Goal: Communication & Community: Answer question/provide support

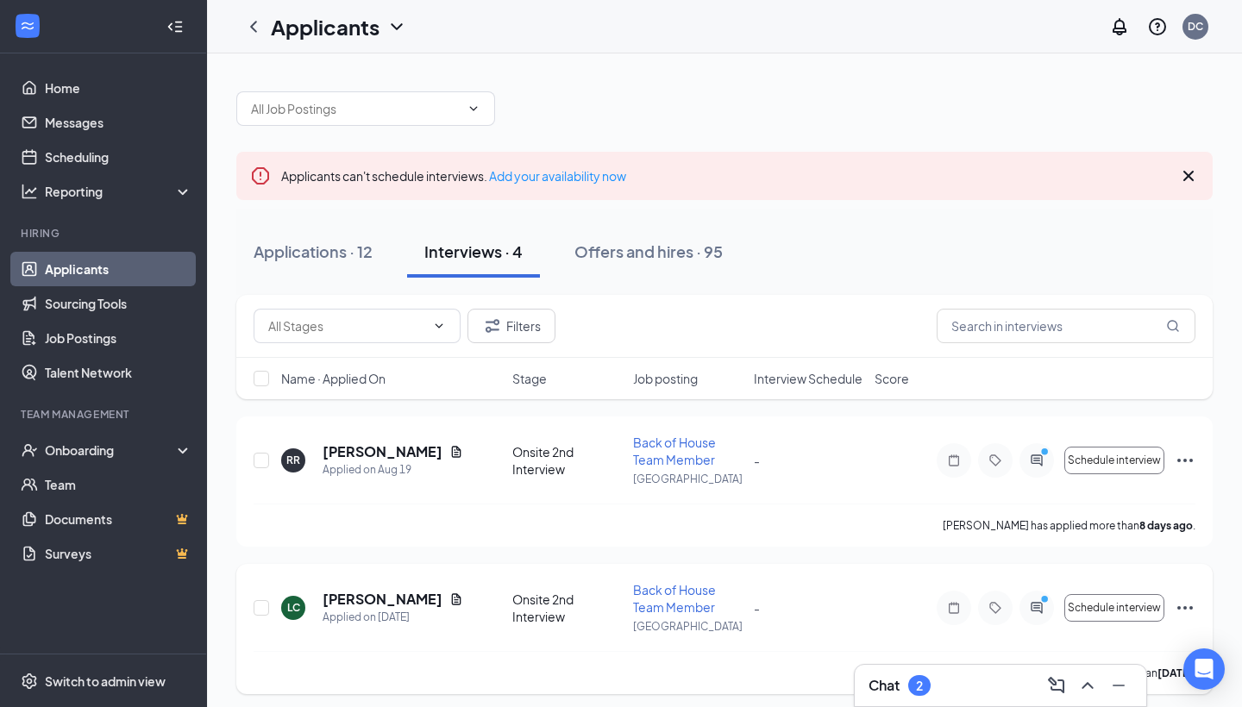
scroll to position [41, 0]
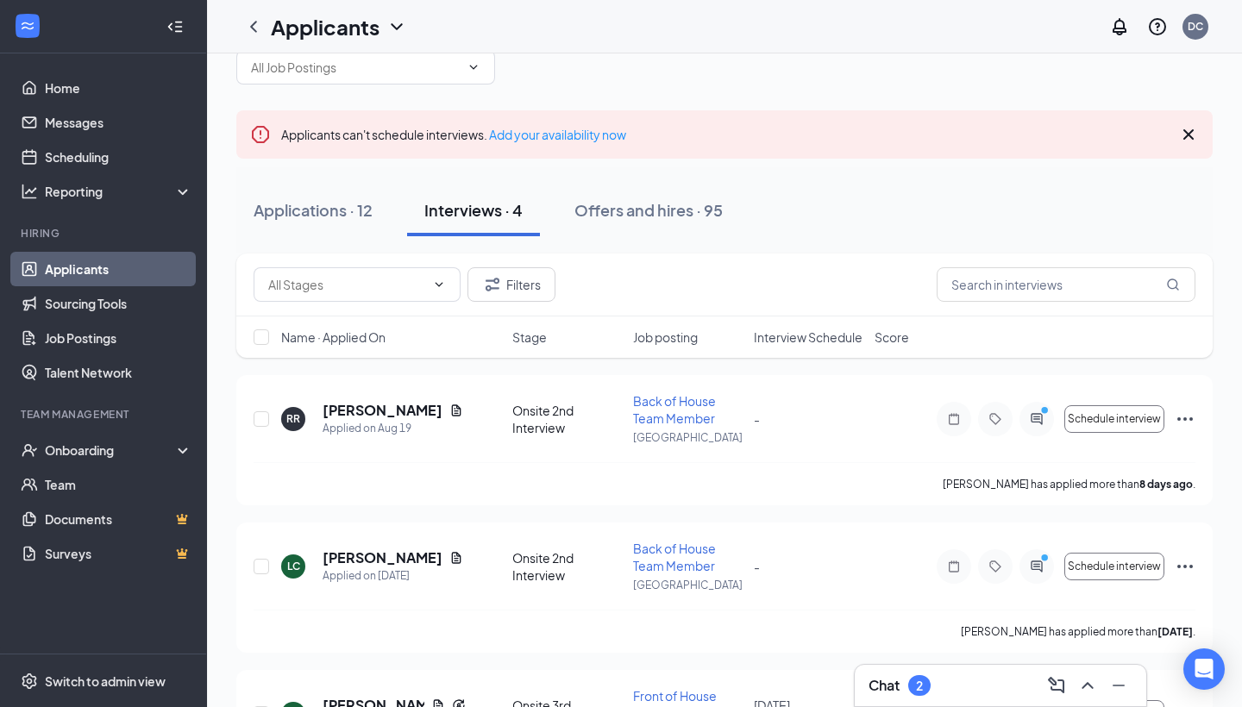
click at [890, 674] on div "Chat 2" at bounding box center [1001, 686] width 264 height 28
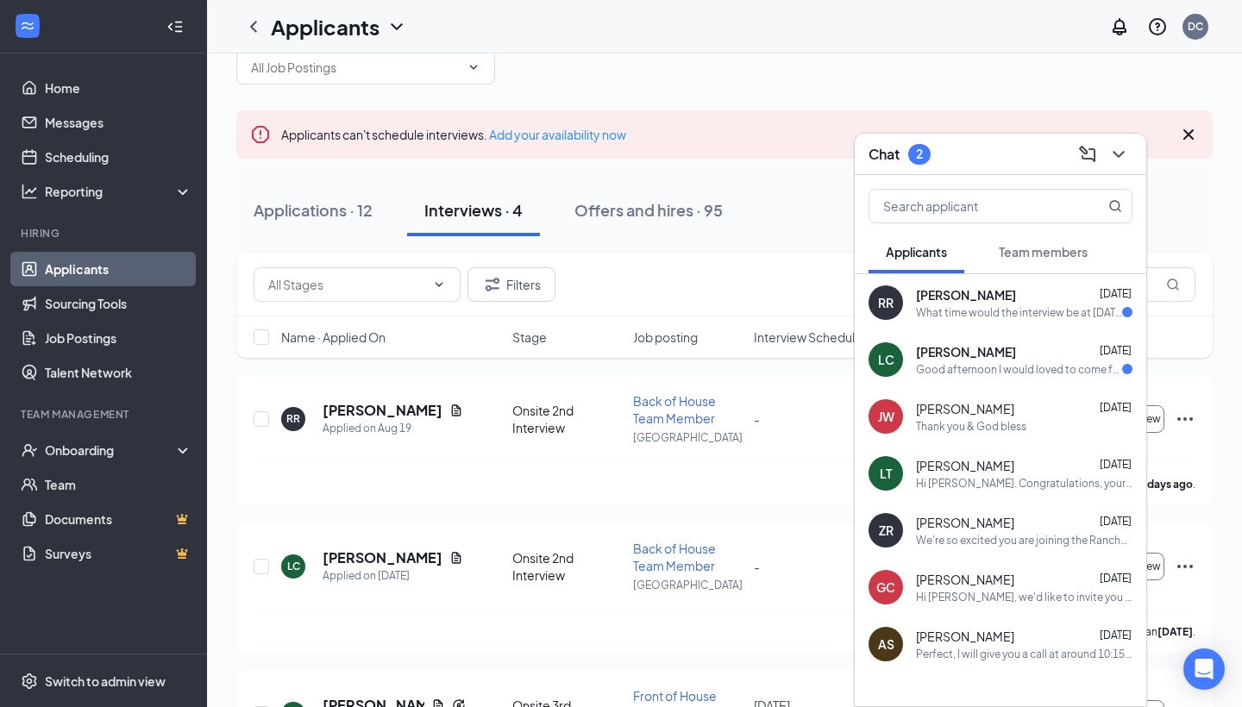
click at [1059, 311] on div "What time would the interview be at [DATE]? Because I work at 2pm [DATE]" at bounding box center [1019, 312] width 206 height 15
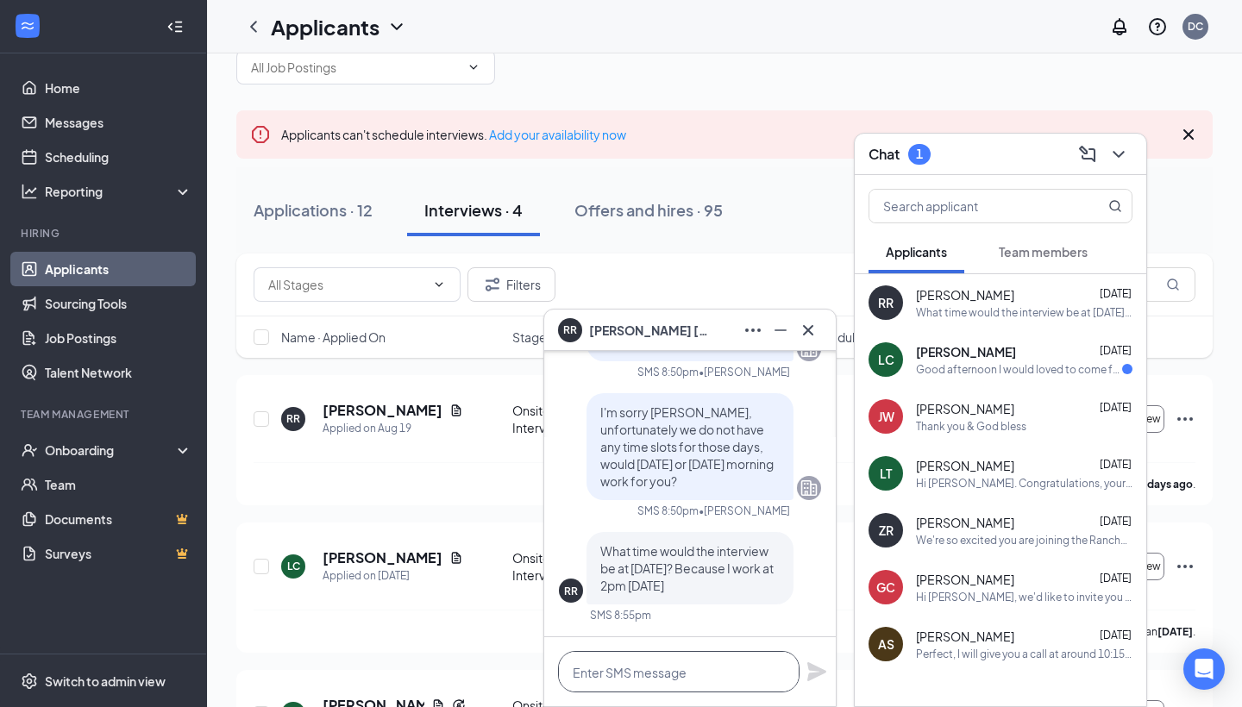
click at [691, 668] on textarea at bounding box center [679, 671] width 242 height 41
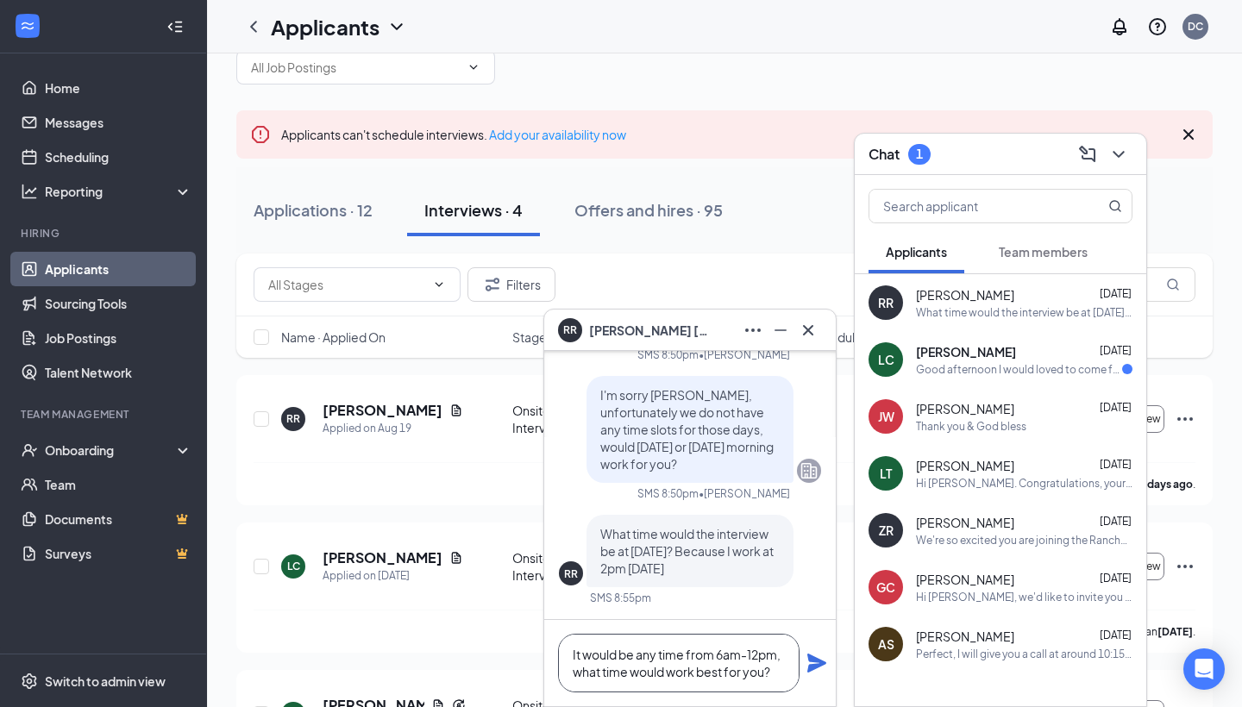
type textarea "It would be any time from 6am-12pm, what time would work best for you?"
click at [815, 658] on icon "Plane" at bounding box center [816, 663] width 19 height 19
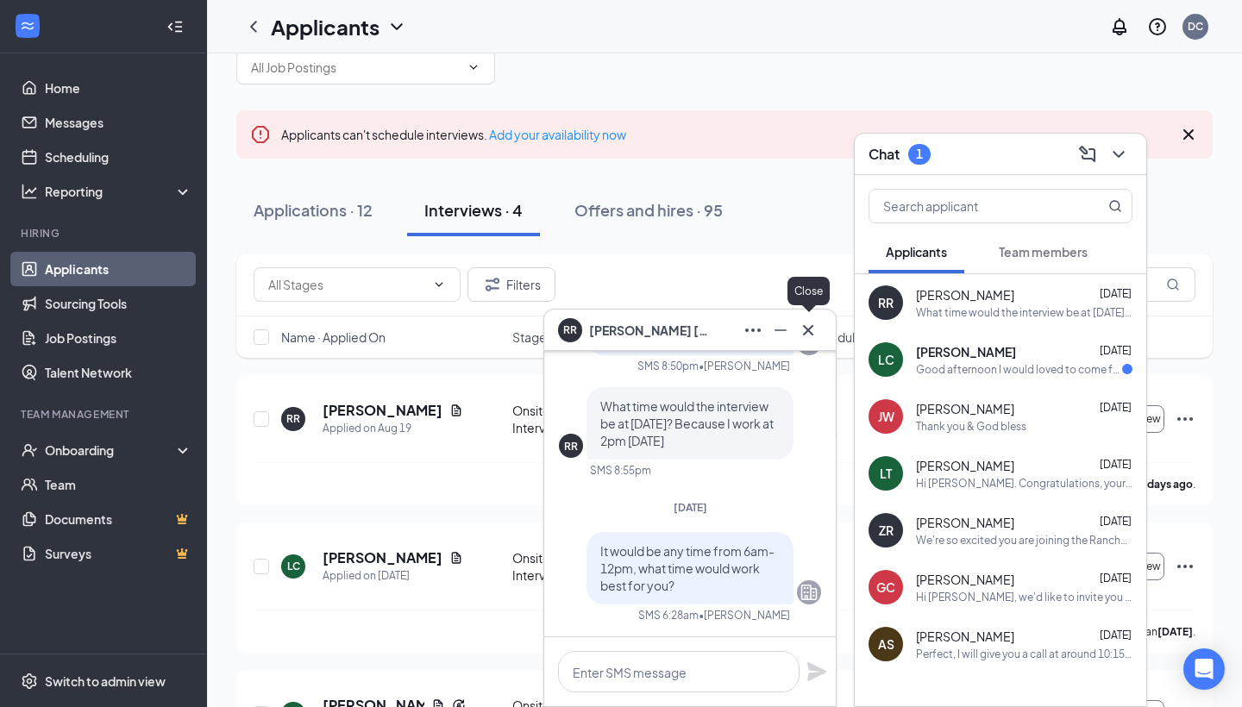
click at [809, 332] on icon "Cross" at bounding box center [808, 330] width 21 height 21
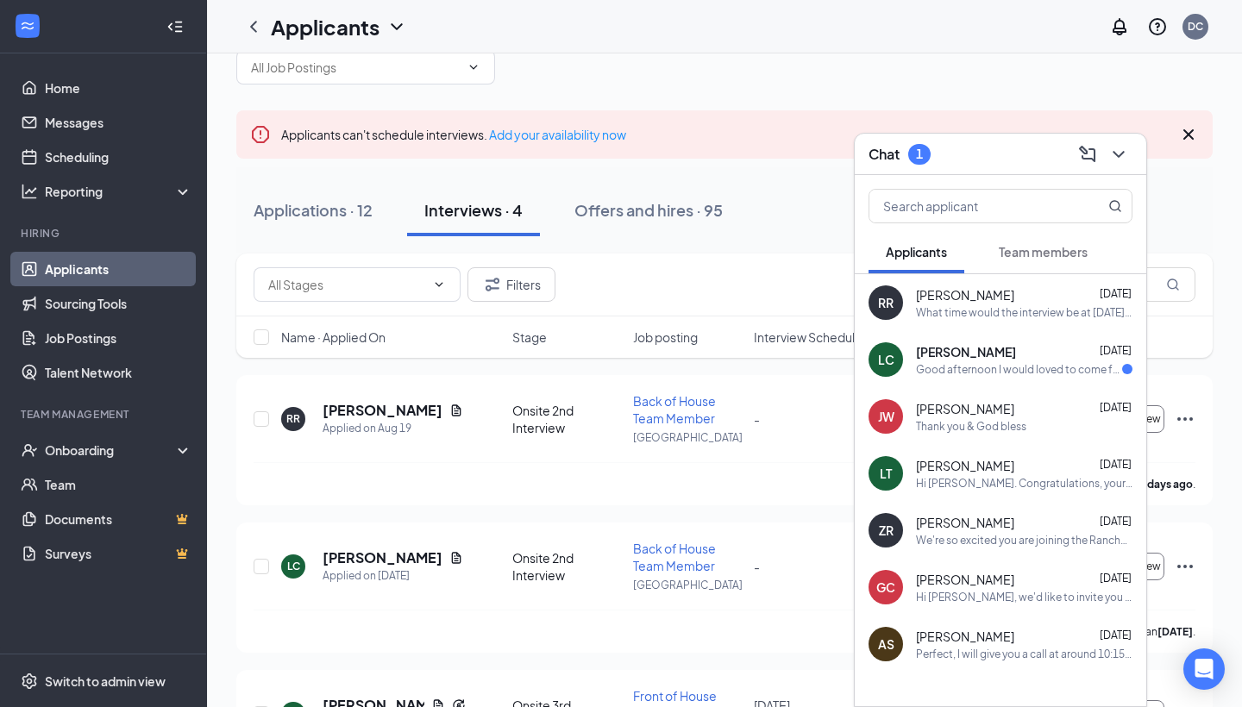
click at [965, 366] on div "Good afternoon I would loved to come for the meeting to [DATE] but thing is I w…" at bounding box center [1019, 369] width 206 height 15
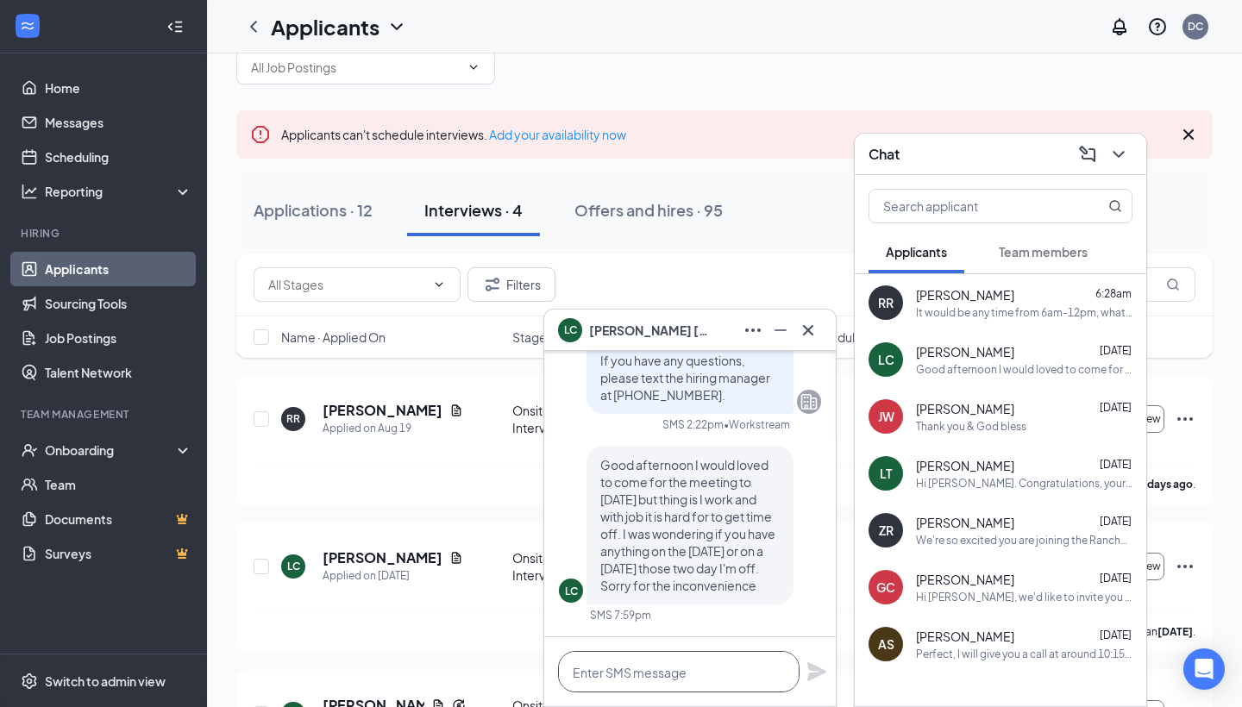
click at [676, 668] on textarea at bounding box center [679, 671] width 242 height 41
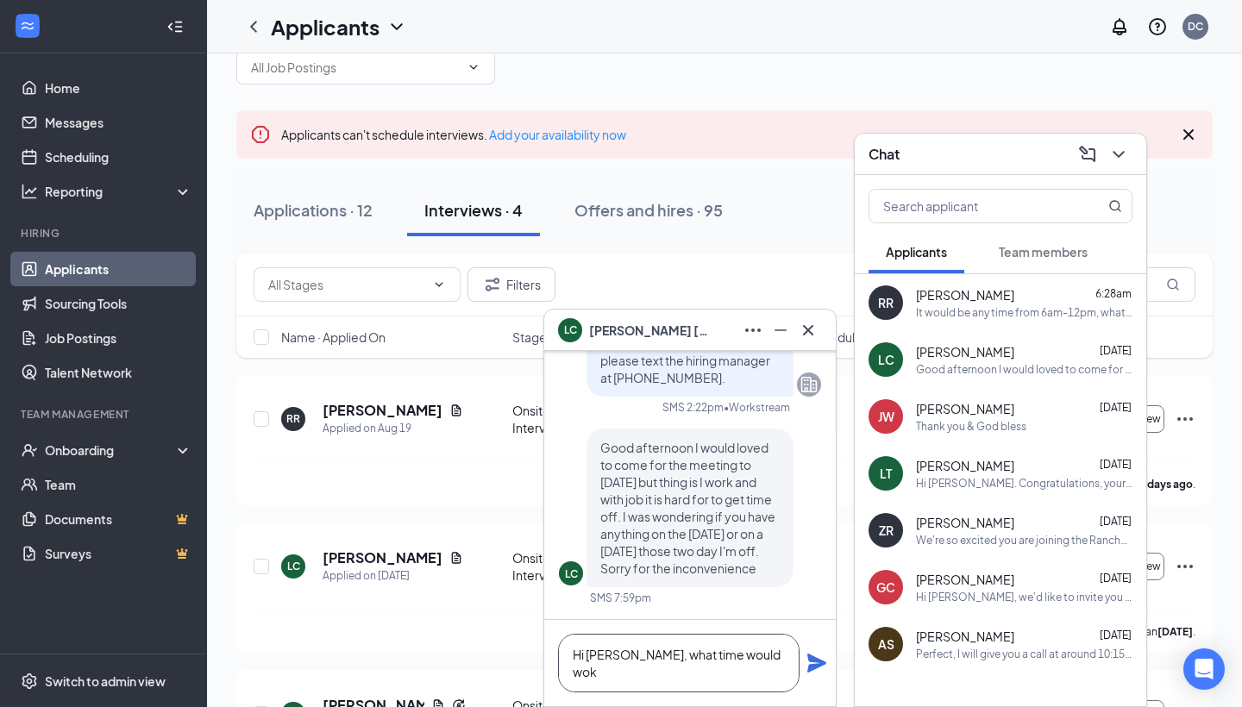
scroll to position [1, 0]
type textarea "Hi [PERSON_NAME], what time would work for you [DATE]?"
click at [819, 670] on icon "Plane" at bounding box center [817, 663] width 21 height 21
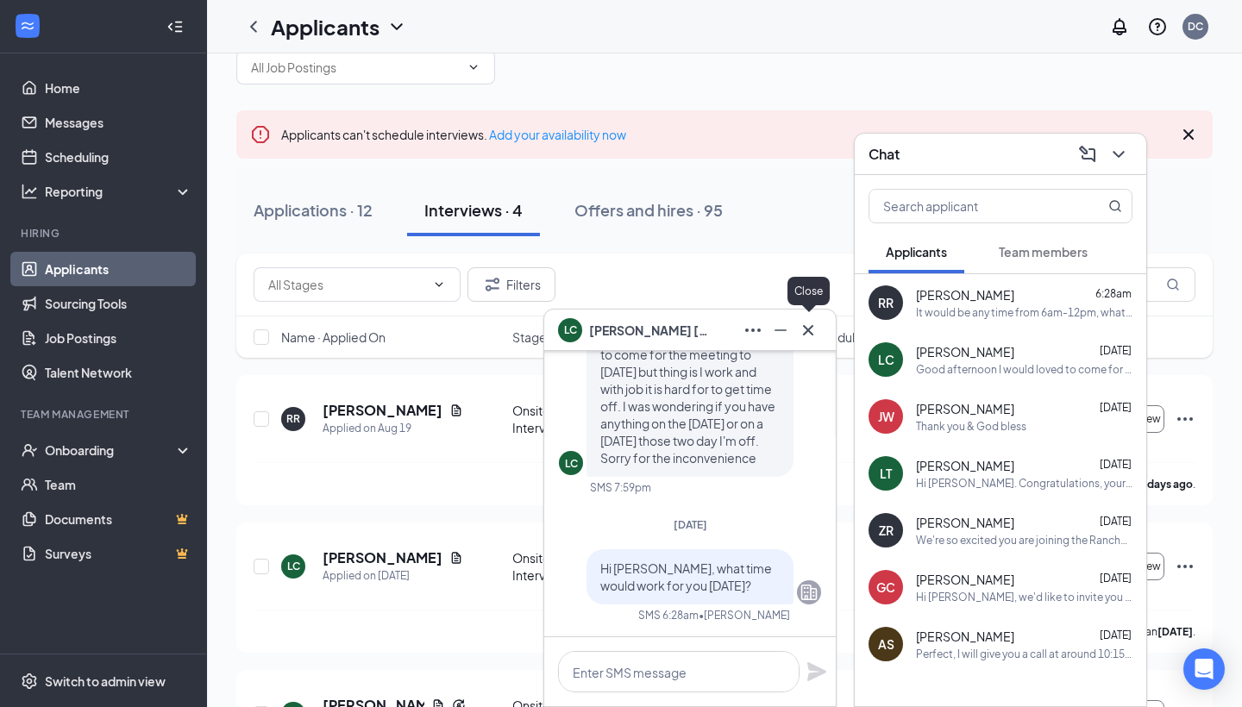
click at [809, 336] on icon "Cross" at bounding box center [808, 330] width 21 height 21
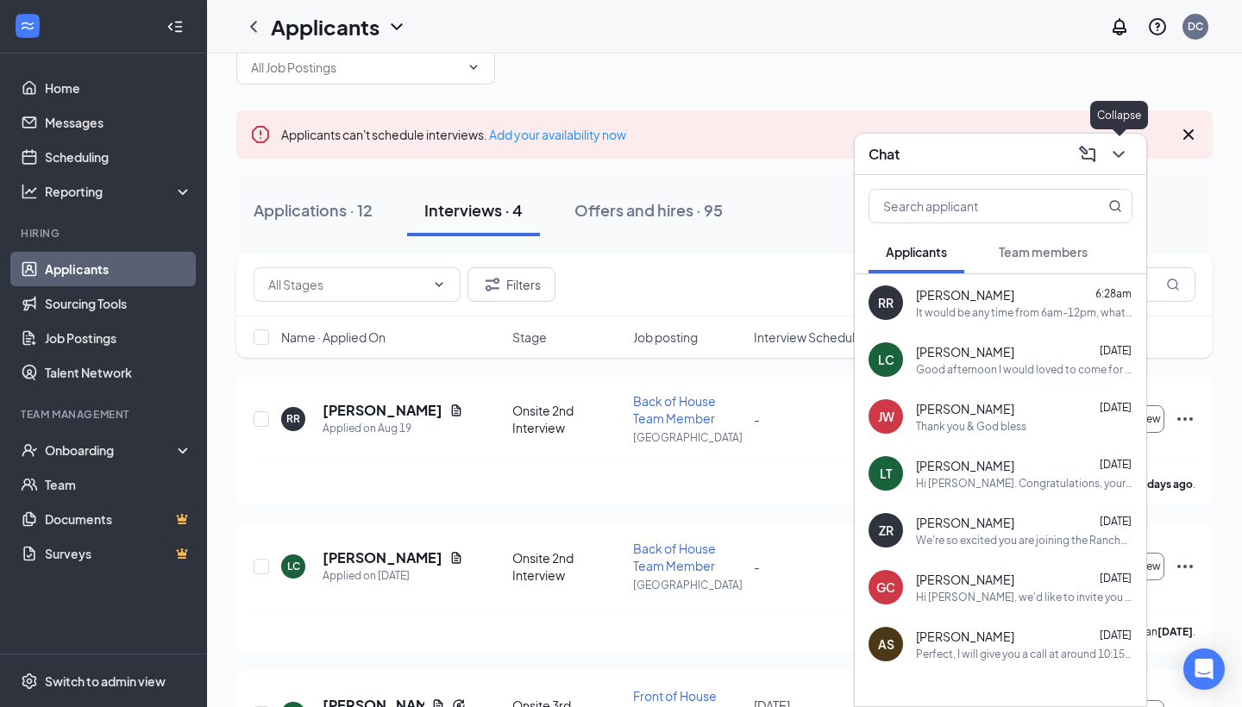
click at [1111, 150] on icon "ChevronDown" at bounding box center [1119, 154] width 21 height 21
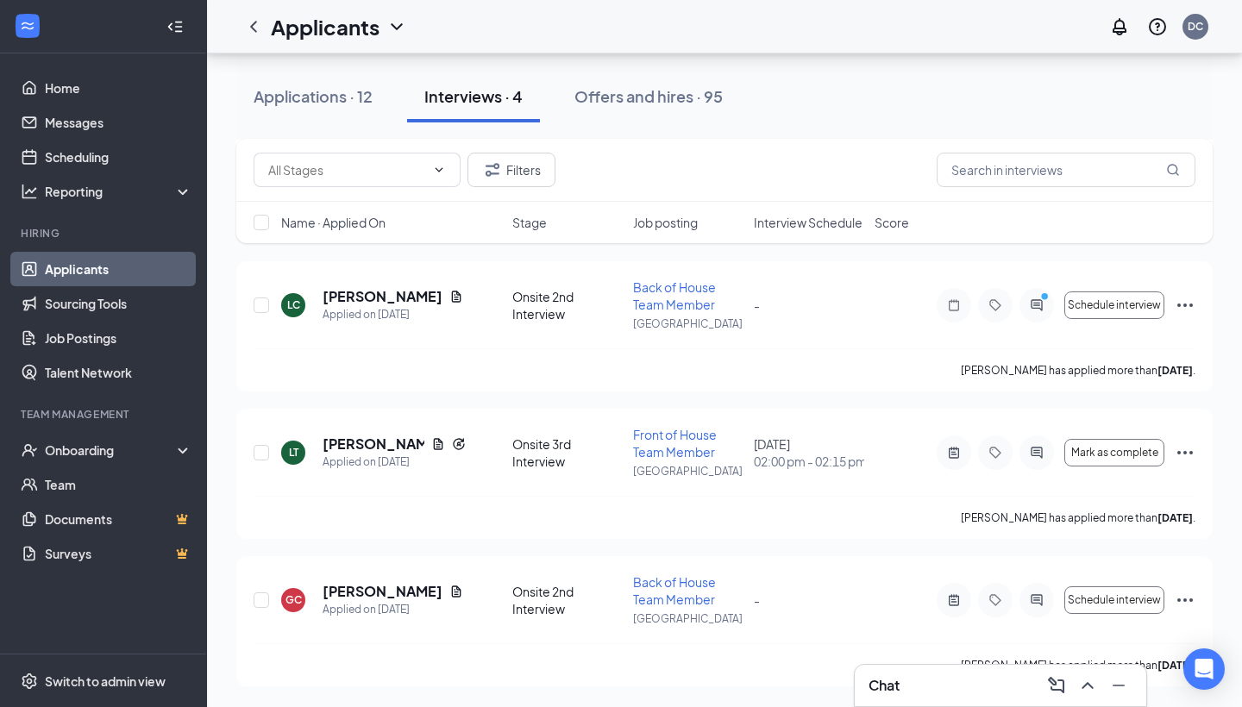
scroll to position [303, 0]
